Goal: Communication & Community: Answer question/provide support

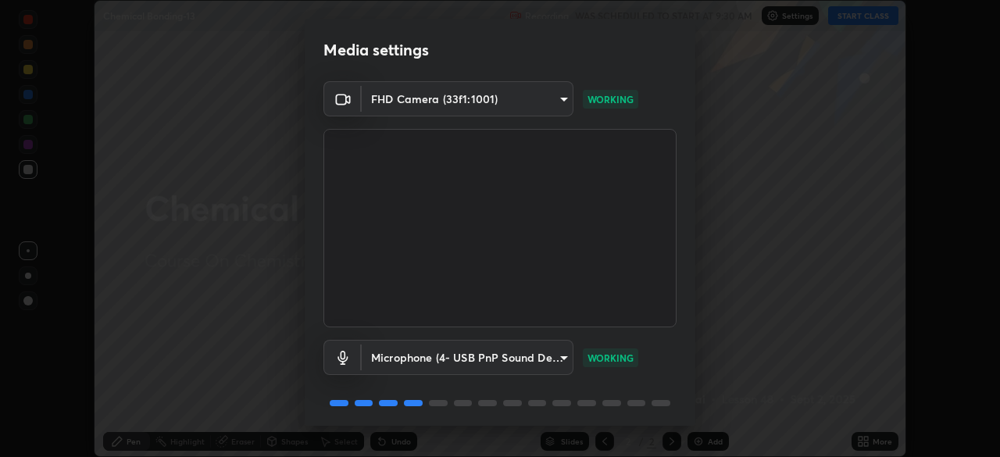
scroll to position [55, 0]
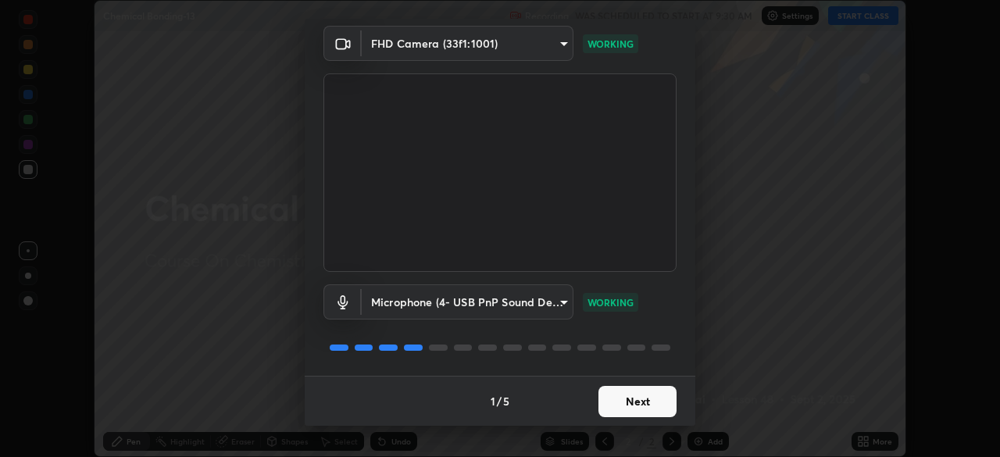
click at [660, 401] on button "Next" at bounding box center [638, 401] width 78 height 31
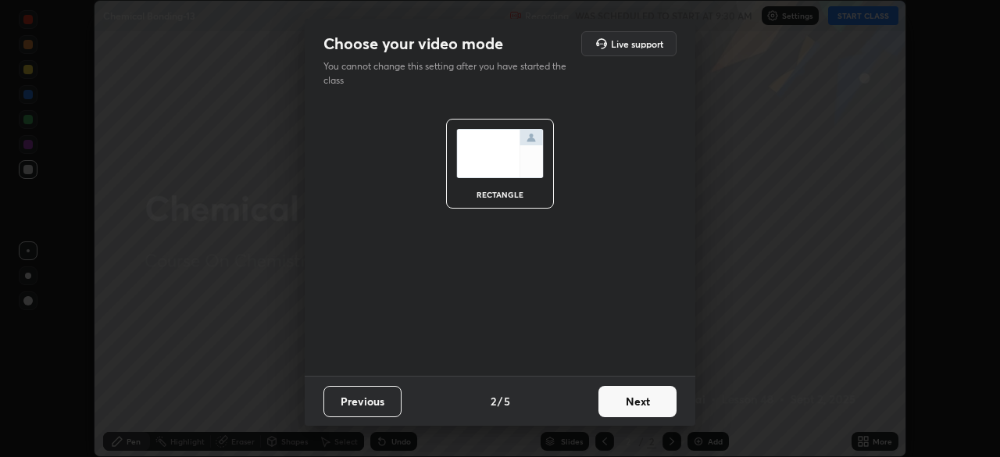
scroll to position [0, 0]
click at [647, 405] on button "Next" at bounding box center [638, 401] width 78 height 31
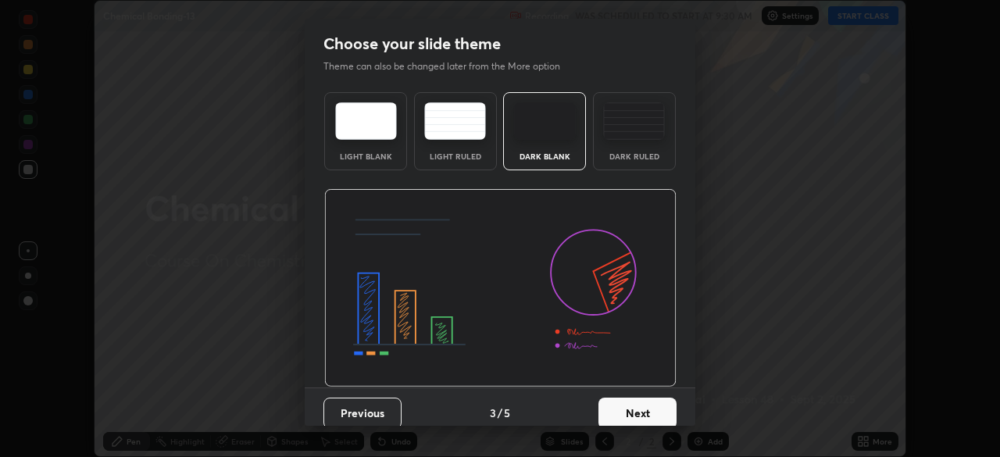
click at [649, 402] on button "Next" at bounding box center [638, 413] width 78 height 31
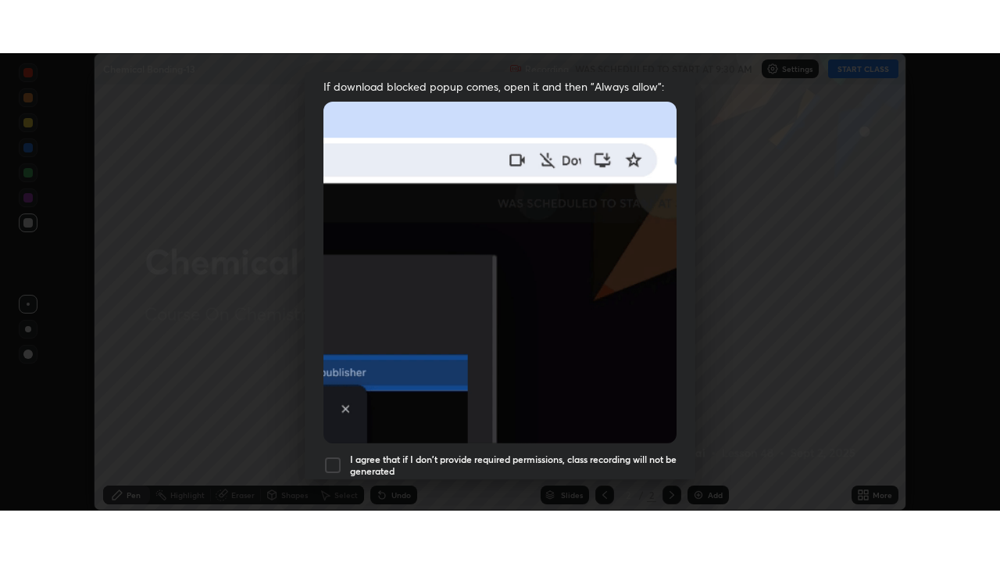
scroll to position [374, 0]
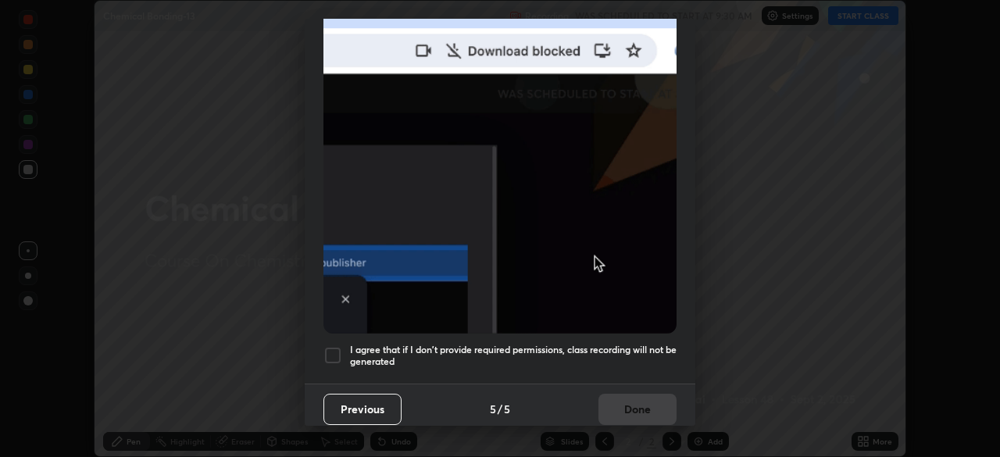
click at [331, 349] on div at bounding box center [333, 355] width 19 height 19
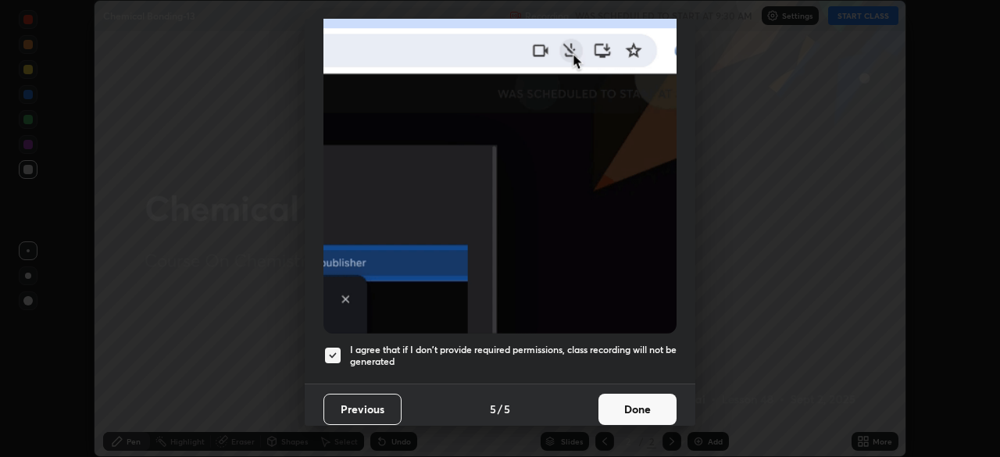
click at [645, 402] on button "Done" at bounding box center [638, 409] width 78 height 31
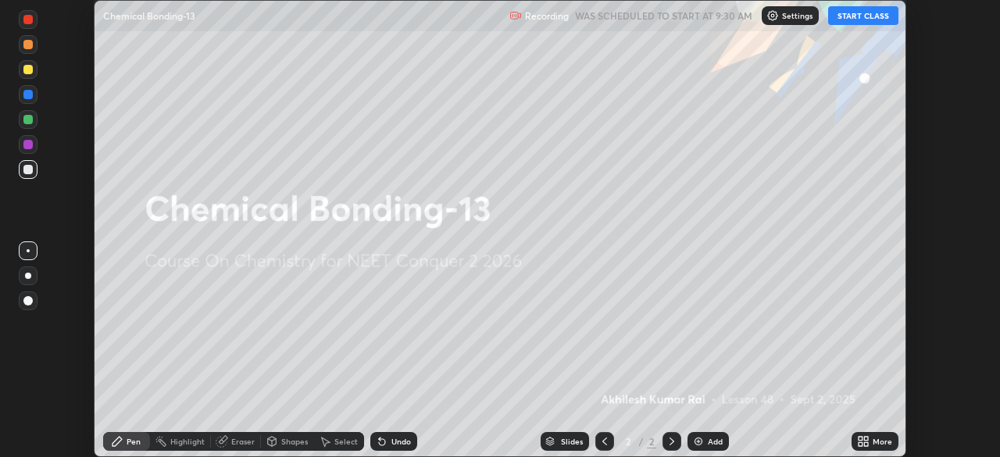
click at [860, 19] on button "START CLASS" at bounding box center [863, 15] width 70 height 19
click at [871, 441] on div "More" at bounding box center [875, 441] width 47 height 19
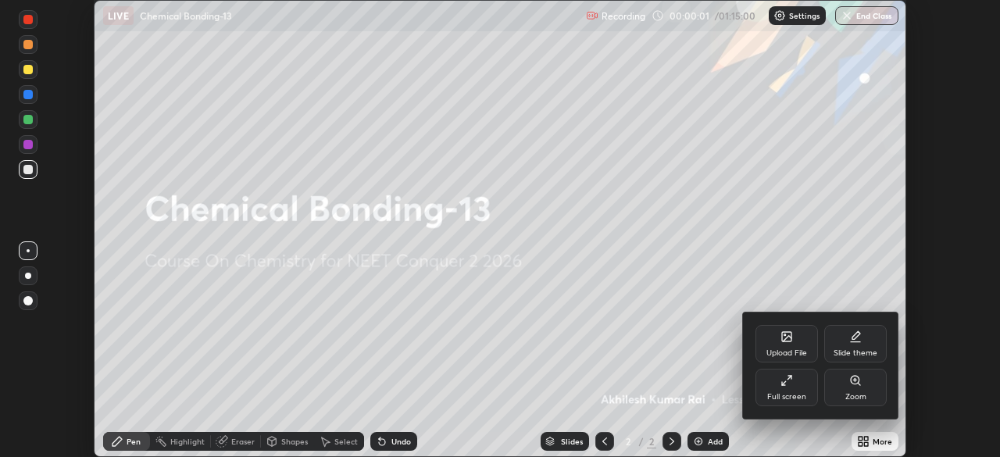
click at [803, 396] on div "Full screen" at bounding box center [786, 397] width 39 height 8
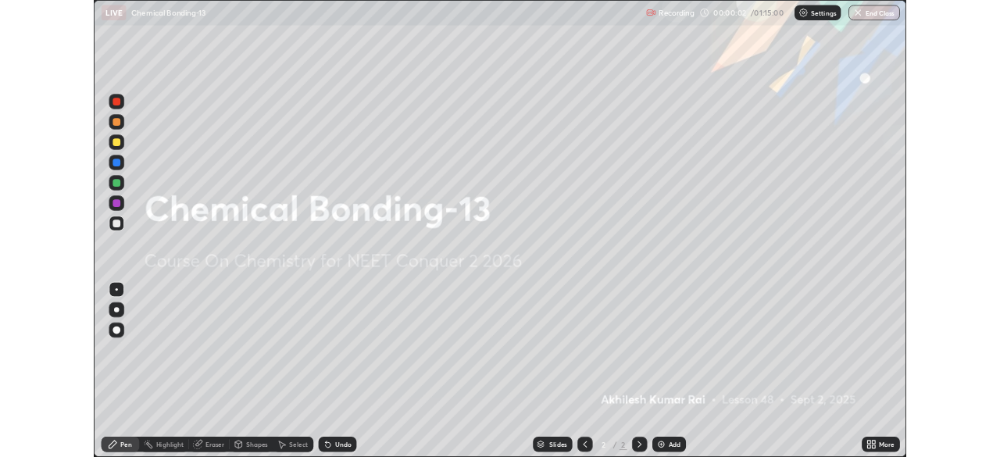
scroll to position [563, 1000]
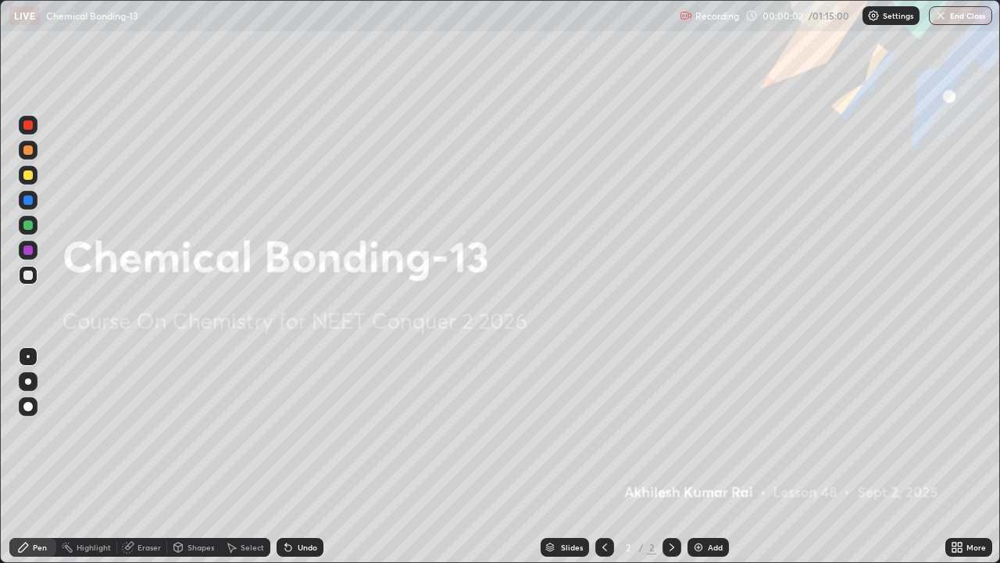
click at [719, 456] on div "Add" at bounding box center [715, 547] width 15 height 8
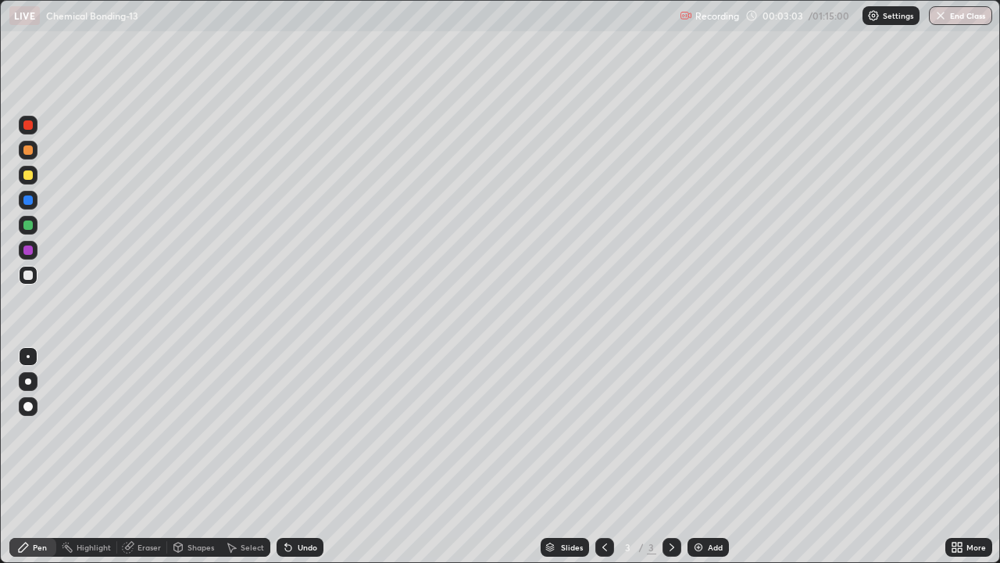
click at [27, 276] on div at bounding box center [27, 274] width 9 height 9
click at [711, 456] on div "Add" at bounding box center [715, 547] width 15 height 8
click at [32, 184] on div at bounding box center [28, 175] width 19 height 19
click at [723, 456] on div "Add" at bounding box center [708, 547] width 41 height 19
click at [140, 456] on div "Eraser" at bounding box center [142, 547] width 50 height 19
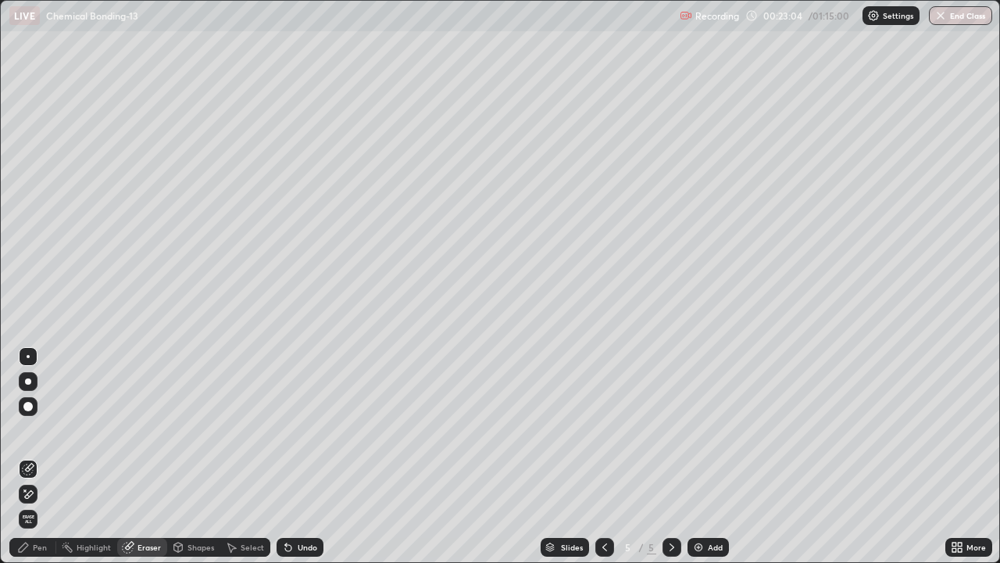
click at [23, 456] on icon at bounding box center [23, 547] width 13 height 13
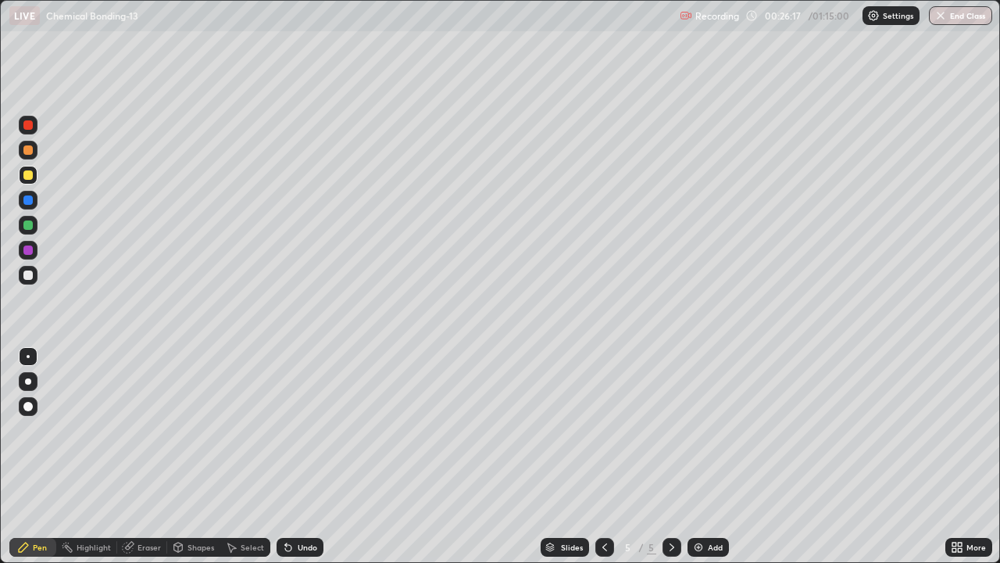
click at [706, 456] on div "Add" at bounding box center [708, 547] width 41 height 19
click at [710, 456] on div "Add" at bounding box center [715, 547] width 15 height 8
click at [702, 456] on img at bounding box center [698, 547] width 13 height 13
click at [35, 279] on div at bounding box center [28, 275] width 19 height 19
click at [710, 456] on div "Add" at bounding box center [715, 547] width 15 height 8
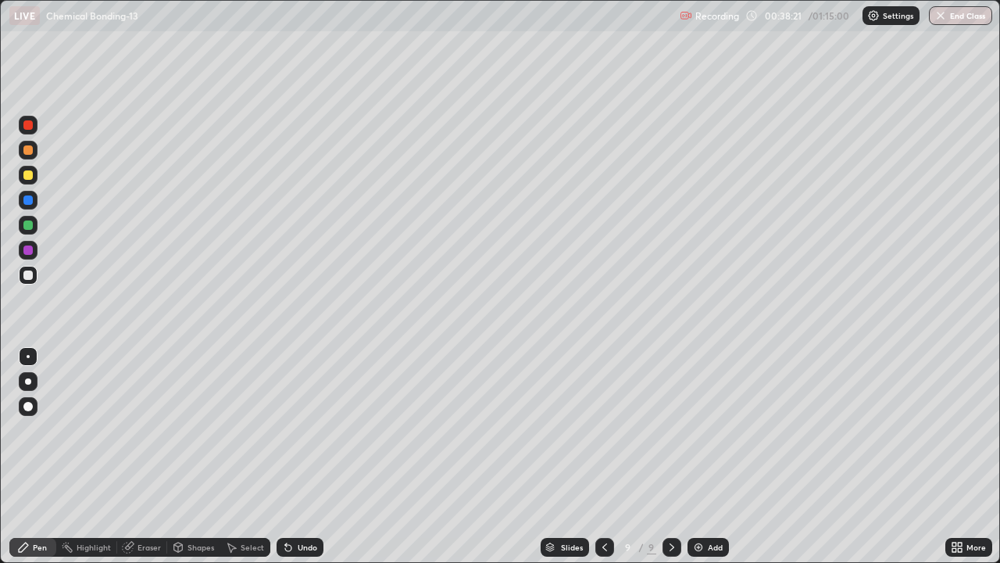
click at [35, 175] on div at bounding box center [28, 175] width 19 height 19
click at [34, 281] on div at bounding box center [28, 275] width 19 height 19
click at [712, 456] on div "Add" at bounding box center [708, 547] width 41 height 19
click at [712, 456] on div "Add" at bounding box center [715, 547] width 15 height 8
click at [32, 178] on div at bounding box center [27, 174] width 9 height 9
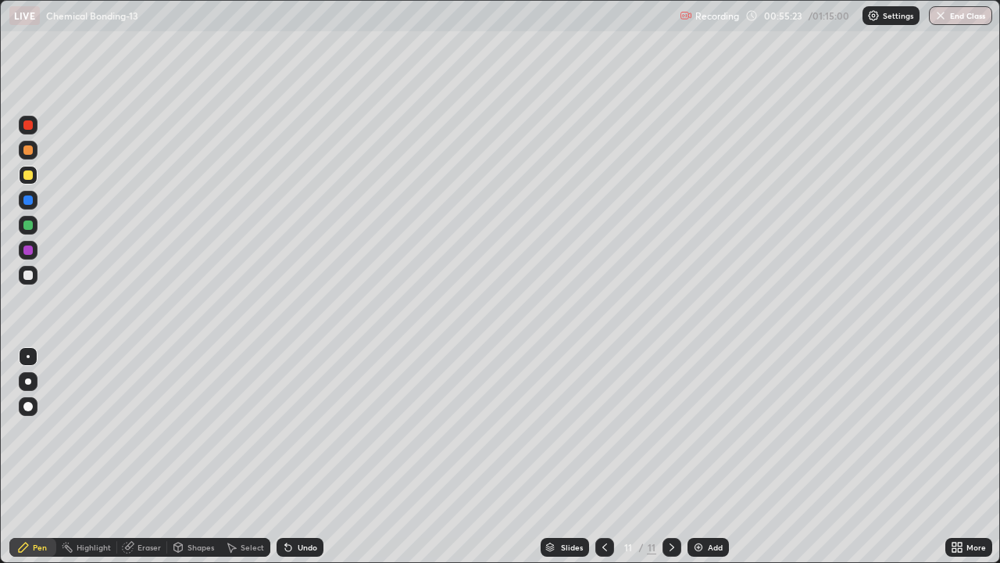
click at [714, 456] on div "Add" at bounding box center [708, 547] width 41 height 19
click at [29, 272] on div at bounding box center [27, 274] width 9 height 9
click at [721, 456] on div "Add" at bounding box center [715, 547] width 15 height 8
click at [29, 176] on div at bounding box center [27, 174] width 9 height 9
click at [964, 20] on button "End Class" at bounding box center [962, 15] width 62 height 19
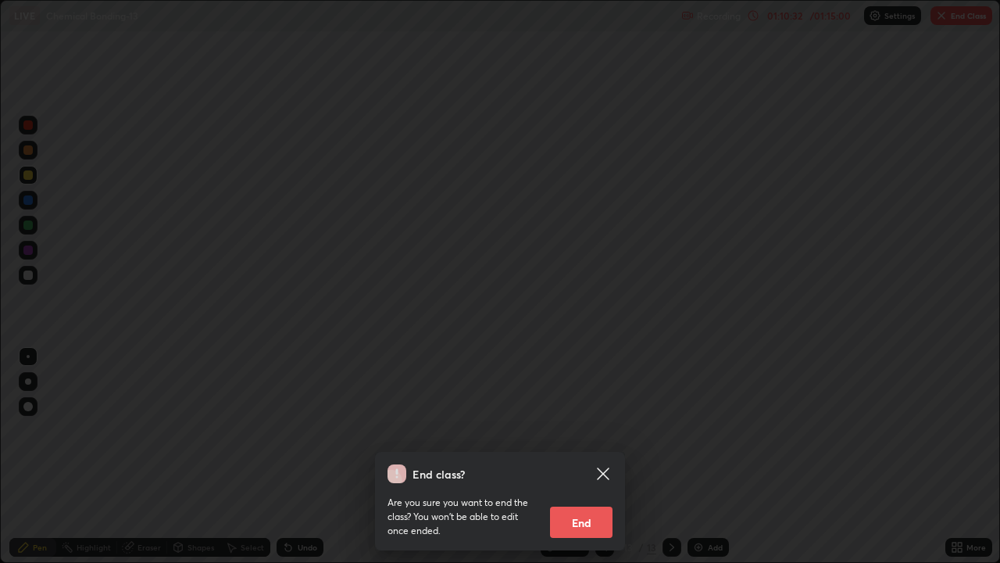
click at [581, 456] on button "End" at bounding box center [581, 521] width 63 height 31
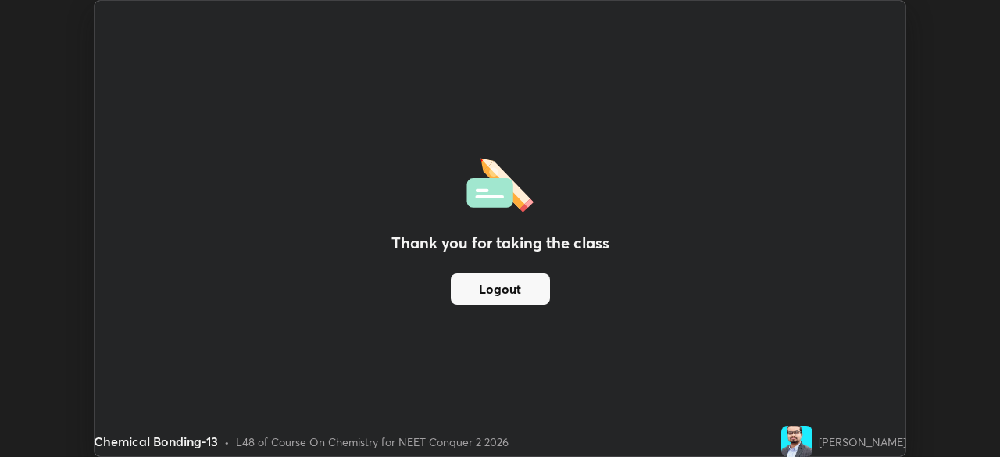
scroll to position [77692, 77149]
